Goal: Task Accomplishment & Management: Use online tool/utility

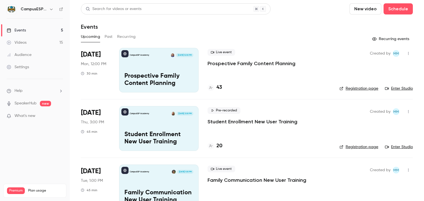
click at [153, 127] on div "CampusESP Academy [DATE] 3:00 PM Student Enrollment New User Training" at bounding box center [158, 128] width 79 height 45
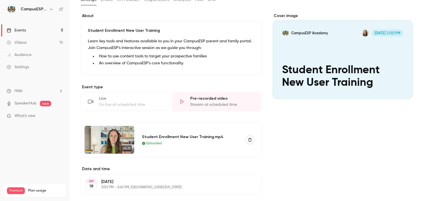
scroll to position [75, 0]
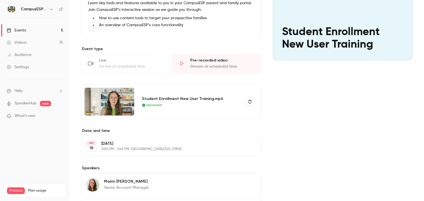
click at [124, 64] on div "Go live at scheduled time" at bounding box center [131, 67] width 64 height 6
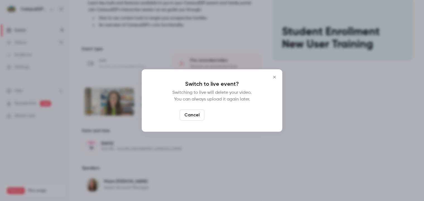
click at [224, 117] on button "Switch to live" at bounding box center [226, 115] width 38 height 11
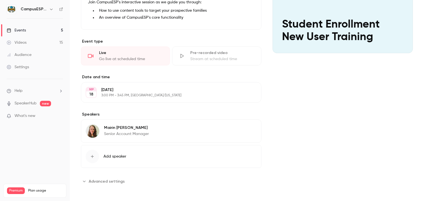
scroll to position [0, 0]
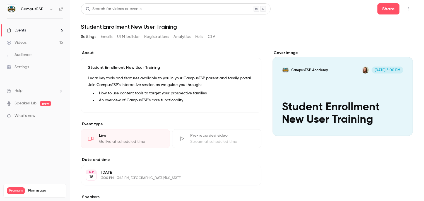
click at [26, 32] on div "Events" at bounding box center [16, 31] width 19 height 6
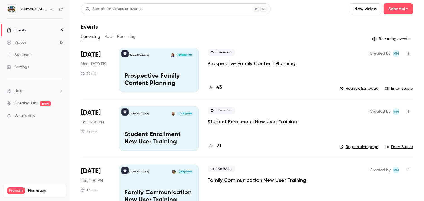
click at [193, 121] on div "CampusESP Academy [DATE] 3:00 PM Student Enrollment New User Training" at bounding box center [158, 128] width 79 height 45
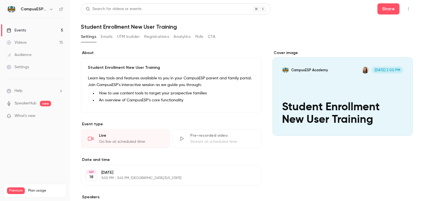
click at [22, 26] on link "Events 5" at bounding box center [35, 30] width 70 height 12
